Goal: Register for event/course

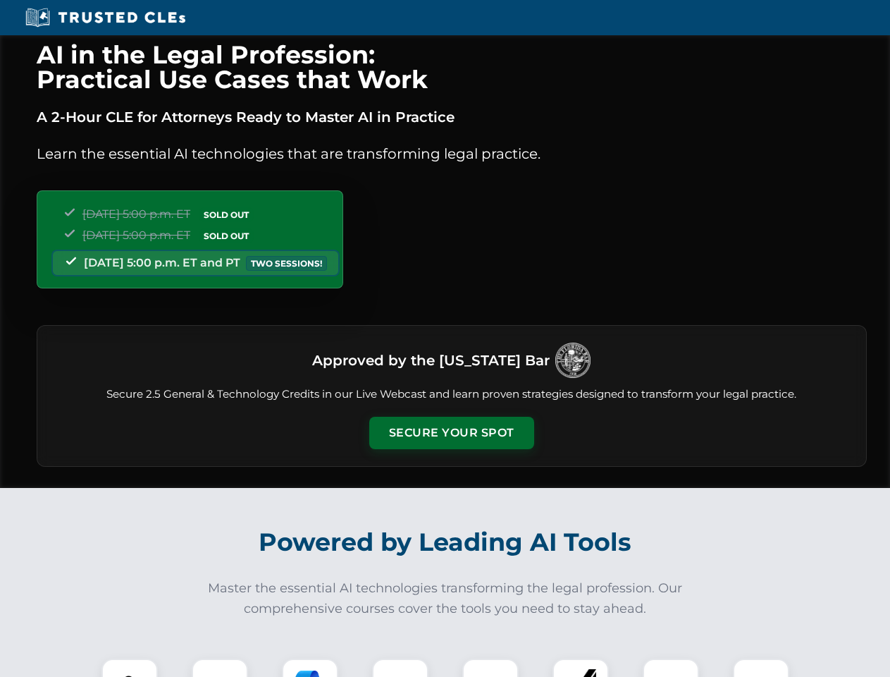
click at [451, 433] on button "Secure Your Spot" at bounding box center [451, 433] width 165 height 32
click at [130, 667] on img at bounding box center [129, 686] width 41 height 41
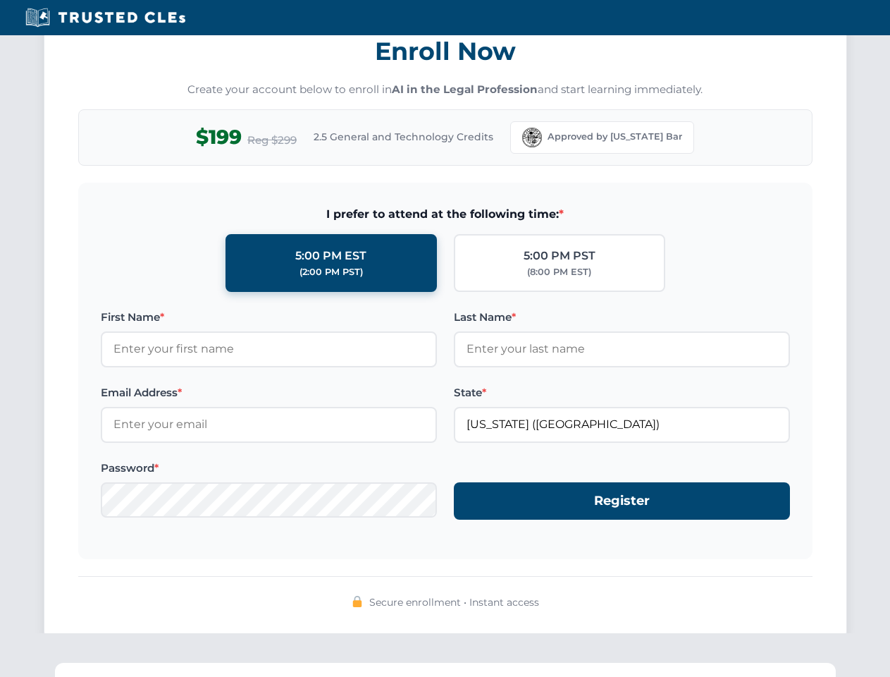
scroll to position [1384, 0]
